Goal: Book appointment/travel/reservation

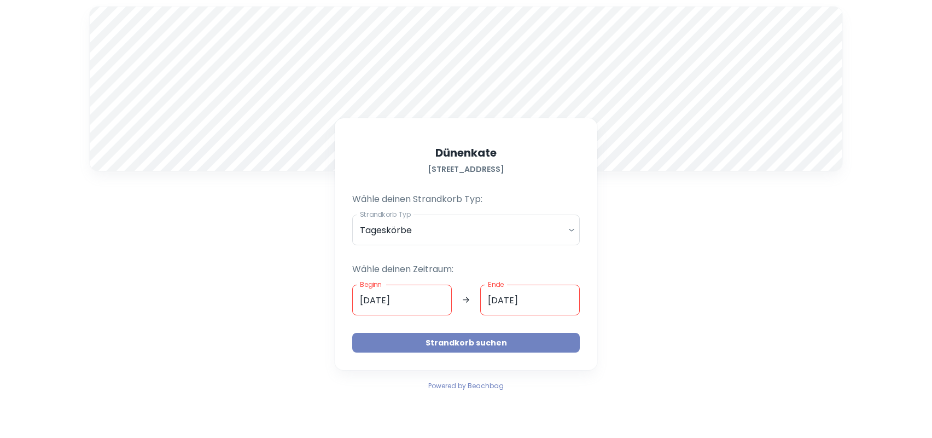
click at [477, 341] on button "Strandkorb suchen" at bounding box center [466, 343] width 228 height 20
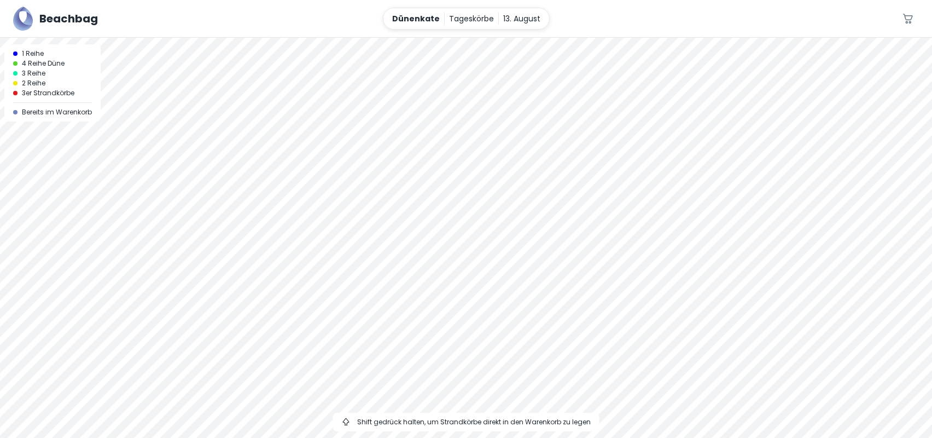
drag, startPoint x: 387, startPoint y: 141, endPoint x: 493, endPoint y: 532, distance: 404.7
drag, startPoint x: 460, startPoint y: 111, endPoint x: 532, endPoint y: 518, distance: 413.2
drag, startPoint x: 523, startPoint y: 129, endPoint x: 514, endPoint y: 446, distance: 317.4
drag, startPoint x: 503, startPoint y: 146, endPoint x: 511, endPoint y: 541, distance: 395.5
drag, startPoint x: 520, startPoint y: 190, endPoint x: 473, endPoint y: 503, distance: 316.4
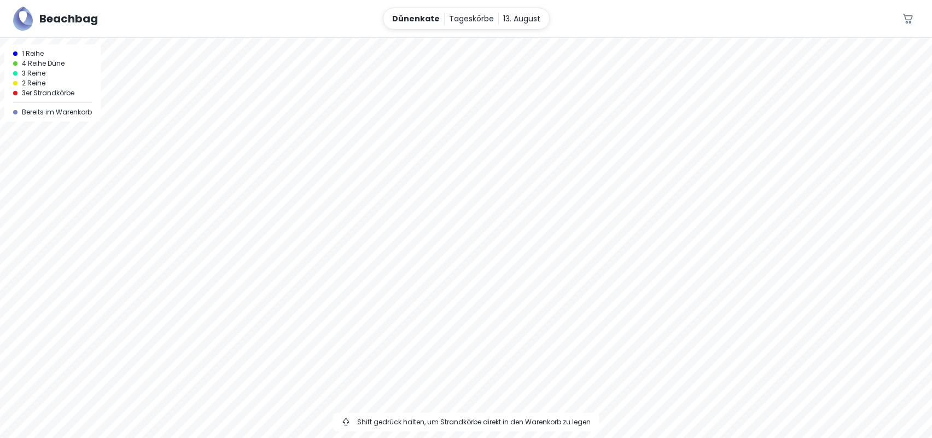
drag, startPoint x: 328, startPoint y: 297, endPoint x: 601, endPoint y: 443, distance: 309.1
drag, startPoint x: 243, startPoint y: 306, endPoint x: 686, endPoint y: 432, distance: 460.9
click at [686, 432] on div at bounding box center [466, 238] width 932 height 400
drag, startPoint x: 388, startPoint y: 333, endPoint x: 593, endPoint y: 313, distance: 206.0
click at [587, 316] on div at bounding box center [466, 238] width 932 height 400
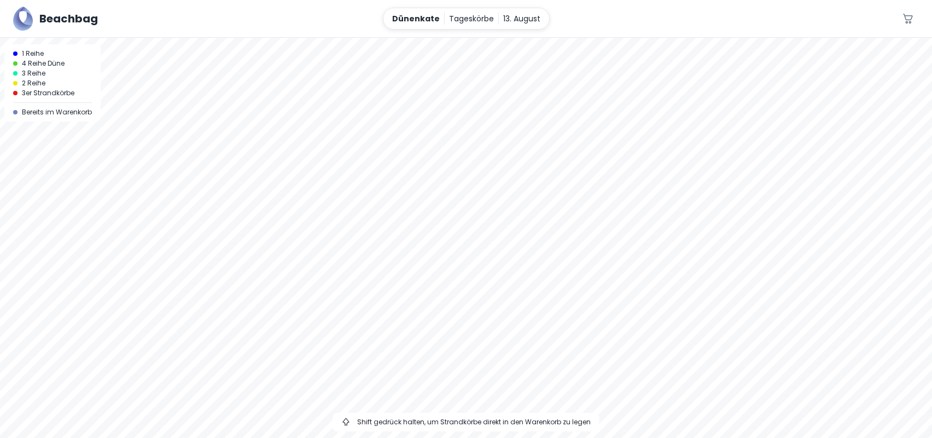
drag, startPoint x: 555, startPoint y: 241, endPoint x: 867, endPoint y: 499, distance: 405.2
drag, startPoint x: 622, startPoint y: 336, endPoint x: 612, endPoint y: 329, distance: 12.5
click at [618, 334] on div at bounding box center [466, 238] width 932 height 400
drag, startPoint x: 735, startPoint y: 370, endPoint x: 604, endPoint y: 178, distance: 232.3
click at [604, 178] on div at bounding box center [466, 238] width 932 height 400
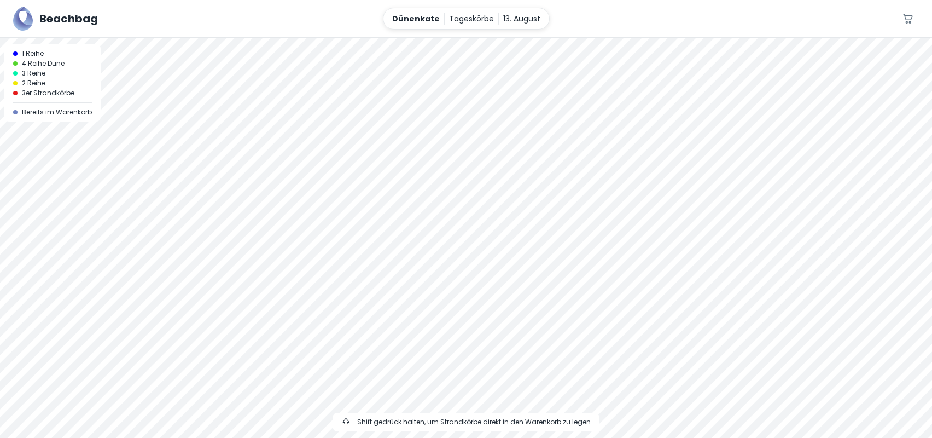
drag, startPoint x: 601, startPoint y: 357, endPoint x: 464, endPoint y: 53, distance: 333.4
click at [503, 163] on div at bounding box center [466, 238] width 932 height 400
drag, startPoint x: 704, startPoint y: 283, endPoint x: 565, endPoint y: 118, distance: 216.2
click at [577, 132] on div at bounding box center [466, 238] width 932 height 400
drag, startPoint x: 564, startPoint y: 237, endPoint x: 494, endPoint y: 153, distance: 109.2
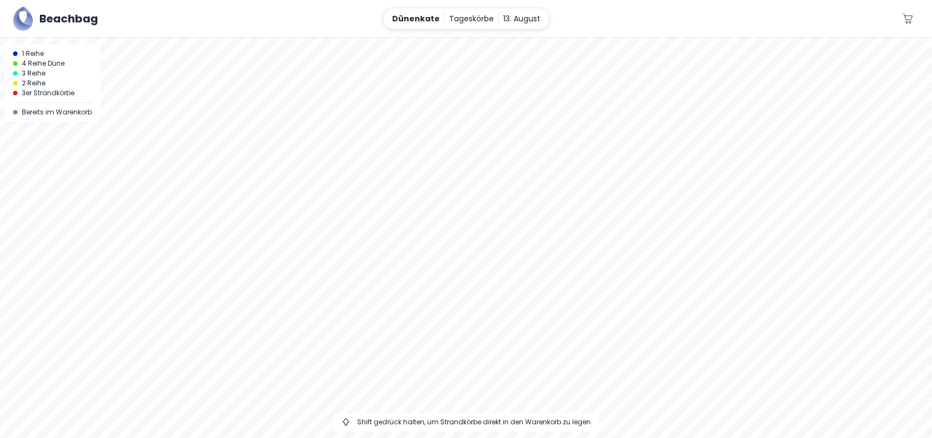
click at [521, 185] on div at bounding box center [466, 238] width 932 height 400
drag, startPoint x: 601, startPoint y: 376, endPoint x: 487, endPoint y: 257, distance: 165.2
click at [537, 310] on div at bounding box center [466, 238] width 932 height 400
drag, startPoint x: 621, startPoint y: 375, endPoint x: 387, endPoint y: 202, distance: 290.6
click at [558, 331] on div at bounding box center [466, 238] width 932 height 400
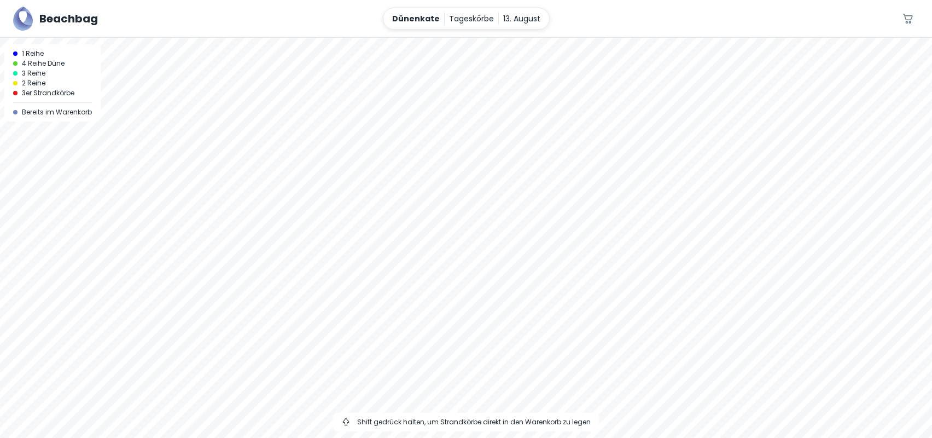
drag, startPoint x: 605, startPoint y: 189, endPoint x: 452, endPoint y: 204, distance: 153.9
click at [452, 204] on div at bounding box center [466, 238] width 932 height 400
drag, startPoint x: 319, startPoint y: 189, endPoint x: 853, endPoint y: 326, distance: 551.6
click at [835, 326] on div at bounding box center [466, 238] width 932 height 400
drag, startPoint x: 280, startPoint y: 227, endPoint x: 578, endPoint y: 406, distance: 347.6
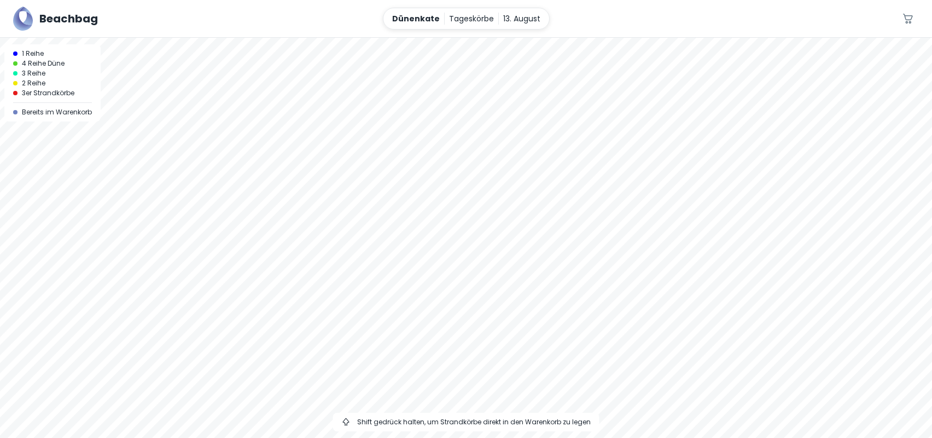
click at [565, 401] on div at bounding box center [466, 238] width 932 height 400
drag, startPoint x: 392, startPoint y: 193, endPoint x: 520, endPoint y: 388, distance: 233.5
click at [516, 383] on div at bounding box center [466, 238] width 932 height 400
drag, startPoint x: 487, startPoint y: 214, endPoint x: 574, endPoint y: 434, distance: 236.8
click at [574, 434] on div at bounding box center [466, 238] width 932 height 400
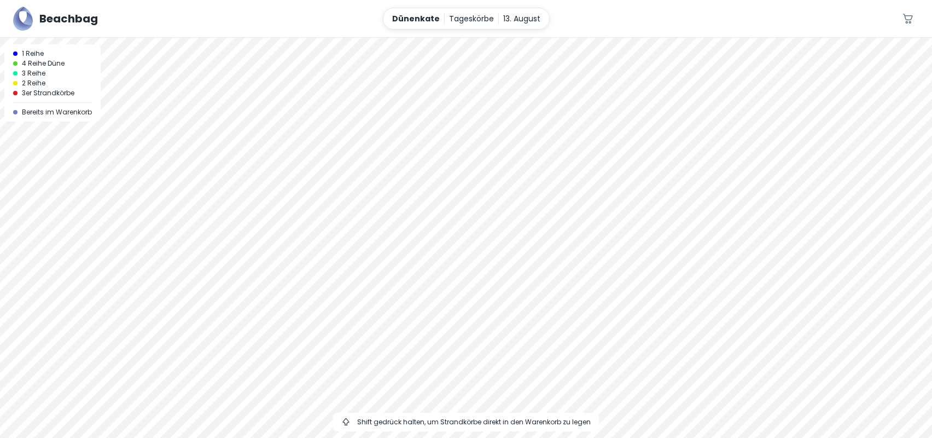
drag, startPoint x: 527, startPoint y: 247, endPoint x: 601, endPoint y: 422, distance: 190.7
click at [601, 422] on div at bounding box center [466, 238] width 932 height 400
